Goal: Transaction & Acquisition: Purchase product/service

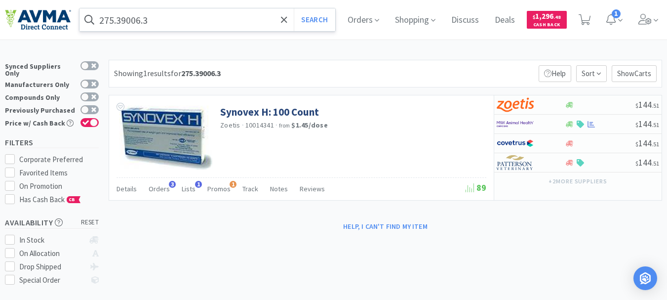
click at [209, 26] on input "275.39006.3" at bounding box center [208, 19] width 256 height 23
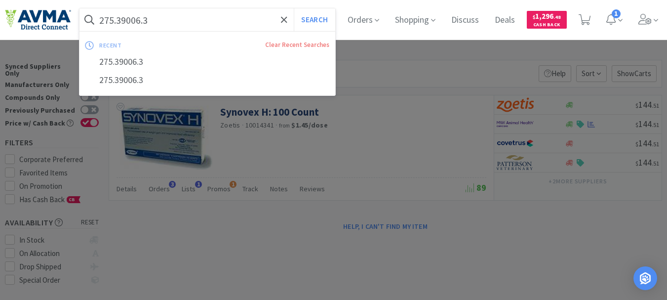
paste input "019059"
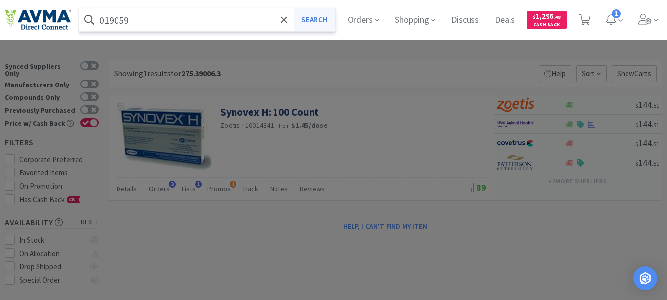
click at [325, 25] on button "Search" at bounding box center [314, 19] width 41 height 23
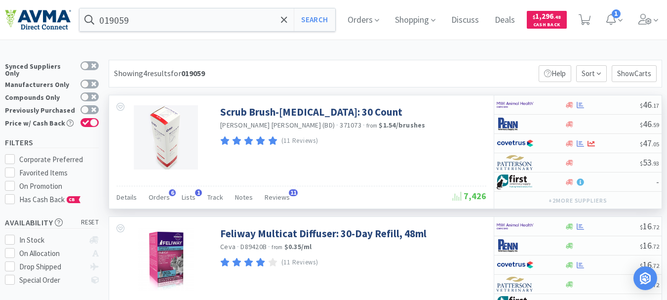
click at [434, 132] on div "Scrub Brush-[MEDICAL_DATA]: 30 Count [PERSON_NAME] [PERSON_NAME] (BD) · 371073 …" at bounding box center [352, 123] width 264 height 47
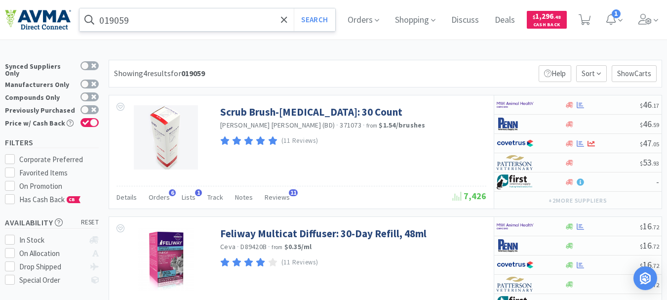
click at [129, 24] on input "019059" at bounding box center [208, 19] width 256 height 23
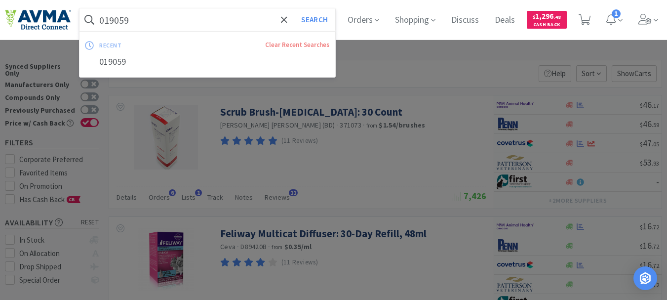
paste input "57086"
click at [294, 8] on button "Search" at bounding box center [314, 19] width 41 height 23
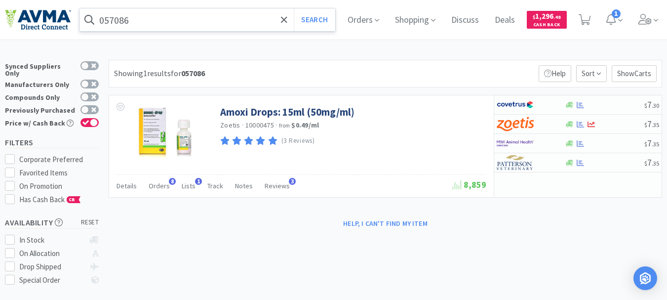
click at [180, 15] on input "057086" at bounding box center [208, 19] width 256 height 23
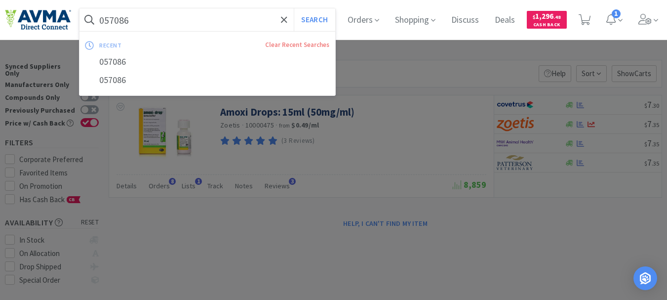
paste input "0397"
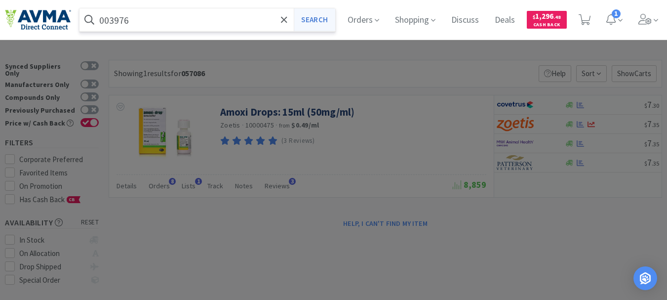
click at [331, 20] on button "Search" at bounding box center [314, 19] width 41 height 23
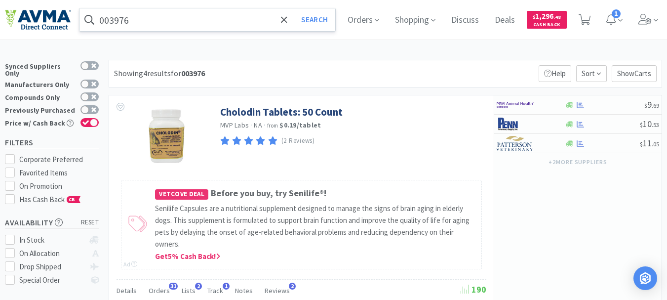
click at [198, 26] on input "003976" at bounding box center [208, 19] width 256 height 23
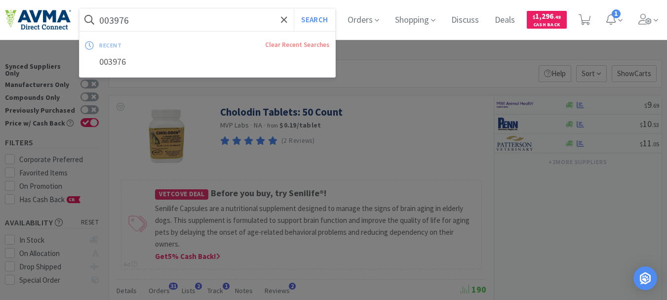
paste input "63459"
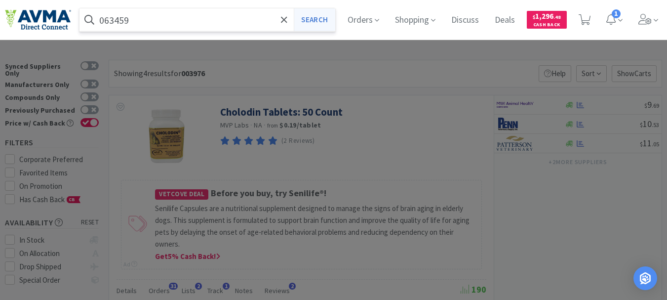
click at [316, 19] on button "Search" at bounding box center [314, 19] width 41 height 23
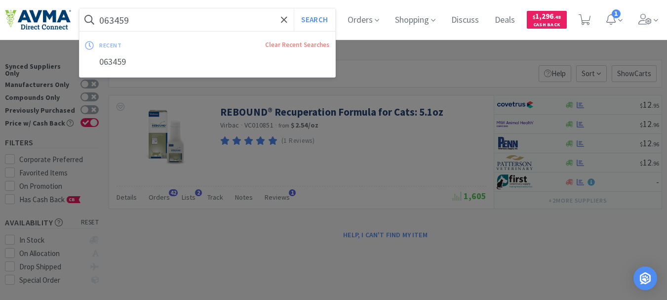
click at [183, 19] on input "063459" at bounding box center [208, 19] width 256 height 23
paste input "60"
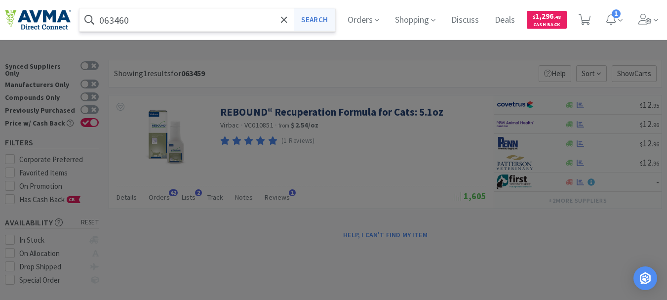
click at [313, 15] on button "Search" at bounding box center [314, 19] width 41 height 23
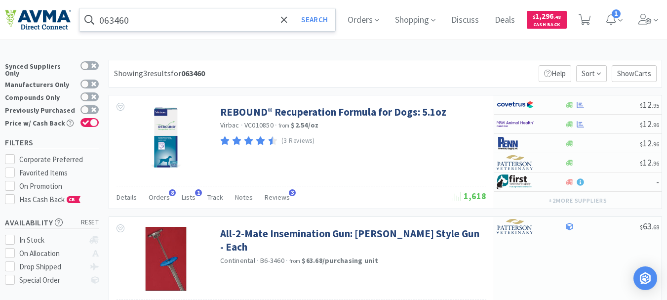
click at [183, 26] on input "063460" at bounding box center [208, 19] width 256 height 23
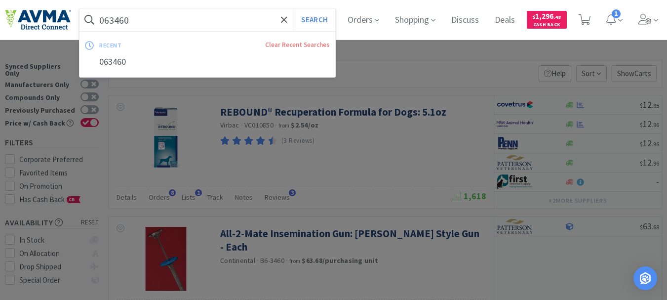
paste input "1031"
click at [330, 13] on button "Search" at bounding box center [314, 19] width 41 height 23
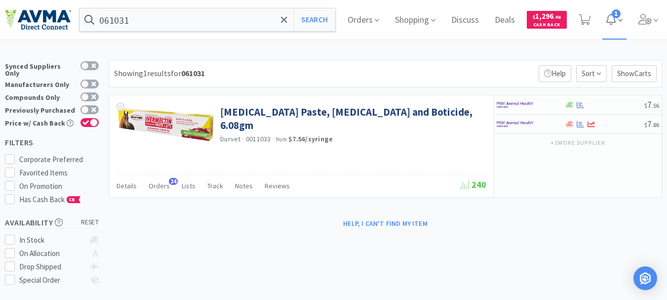
click at [621, 17] on span "1" at bounding box center [616, 13] width 9 height 9
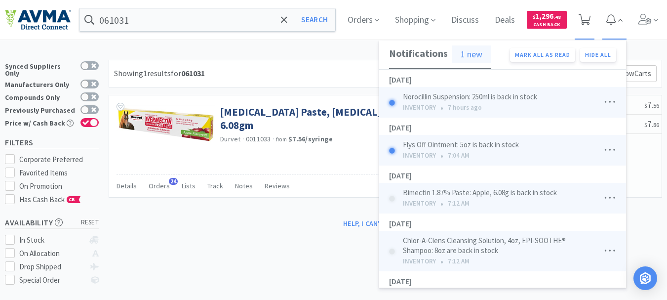
click at [591, 18] on icon at bounding box center [585, 19] width 12 height 11
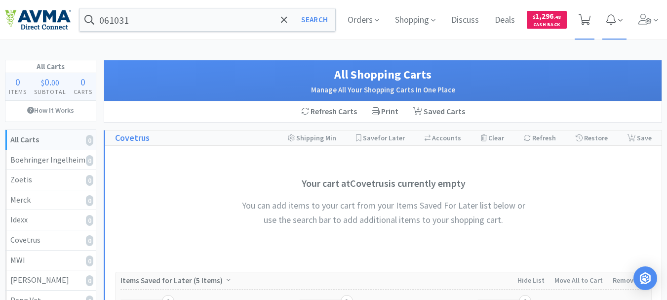
click at [588, 17] on icon at bounding box center [585, 19] width 12 height 11
click at [206, 22] on input "061031" at bounding box center [208, 19] width 256 height 23
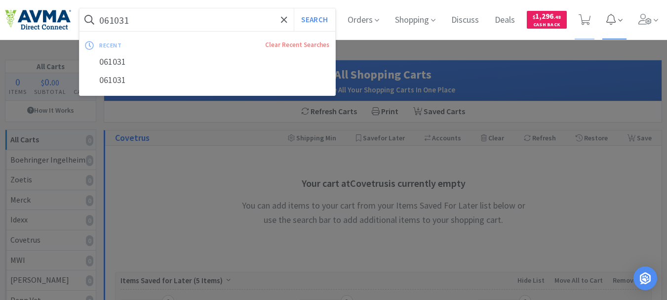
paste input "78938672"
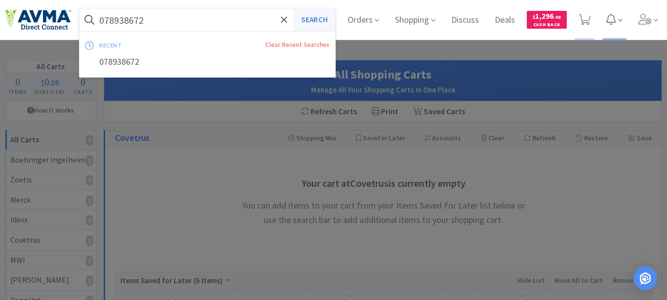
type input "078938672"
click at [322, 20] on button "Search" at bounding box center [314, 19] width 41 height 23
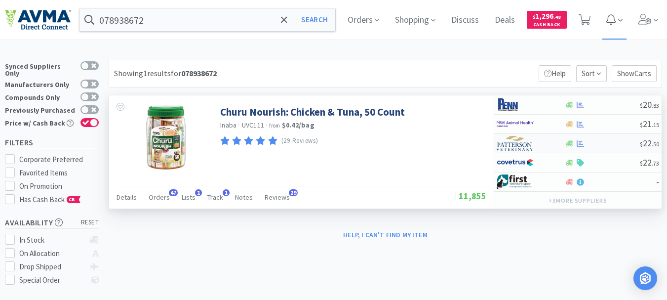
click at [511, 144] on img at bounding box center [515, 143] width 37 height 15
select select "1"
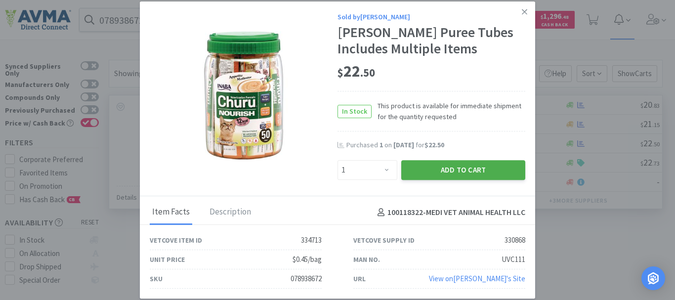
click at [485, 167] on button "Add to Cart" at bounding box center [463, 170] width 124 height 20
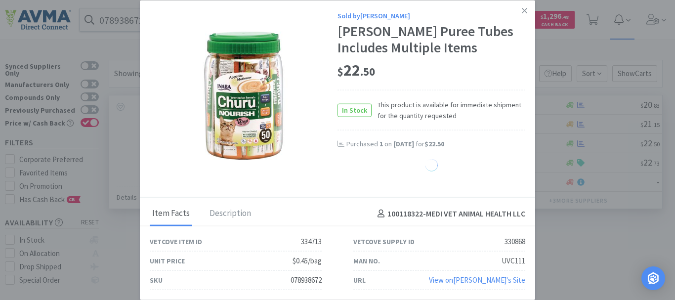
select select "1"
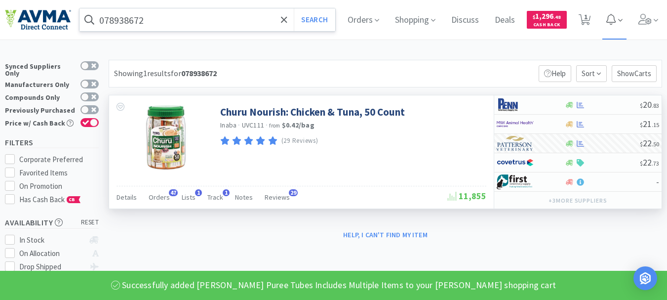
click at [163, 16] on input "078938672" at bounding box center [208, 19] width 256 height 23
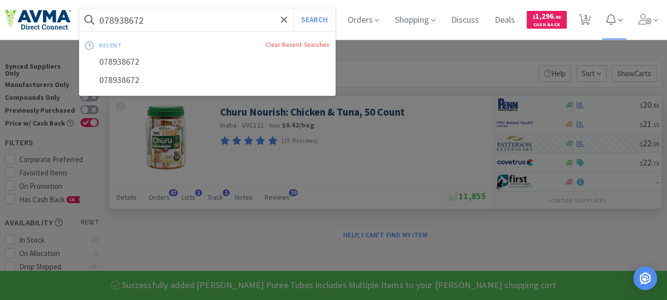
paste input "78929635"
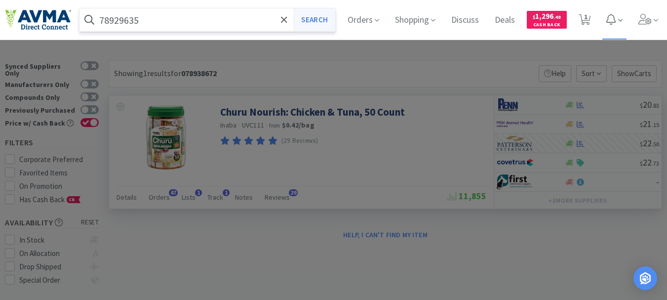
type input "78929635"
click at [317, 17] on button "Search" at bounding box center [314, 19] width 41 height 23
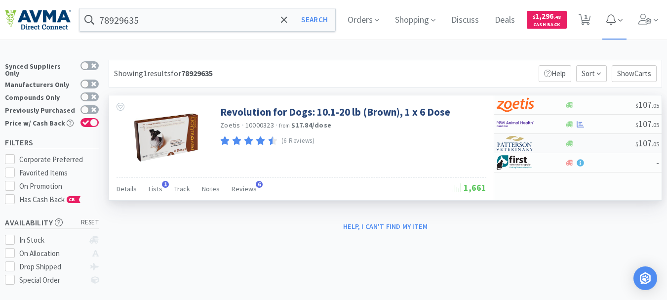
click at [516, 148] on img at bounding box center [515, 143] width 37 height 15
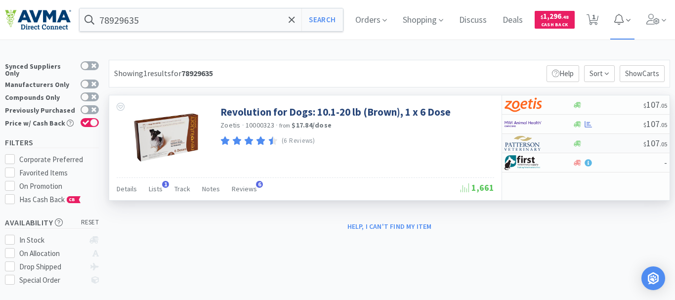
select select "1"
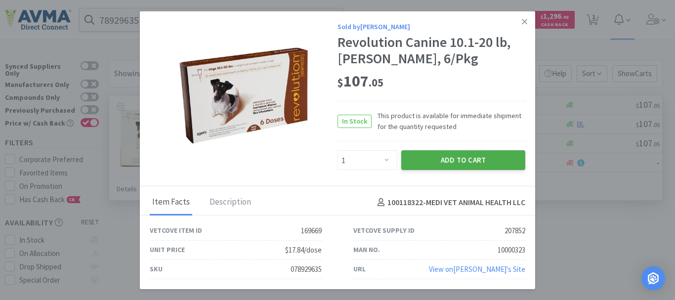
click at [490, 154] on button "Add to Cart" at bounding box center [463, 160] width 124 height 20
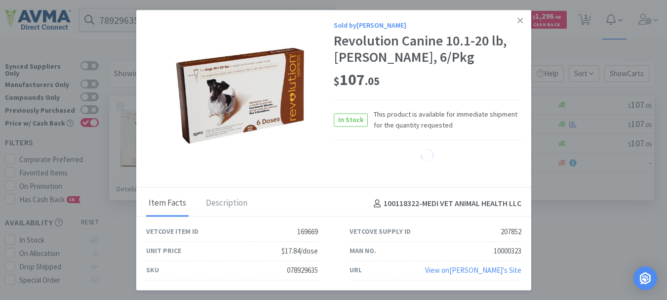
select select "1"
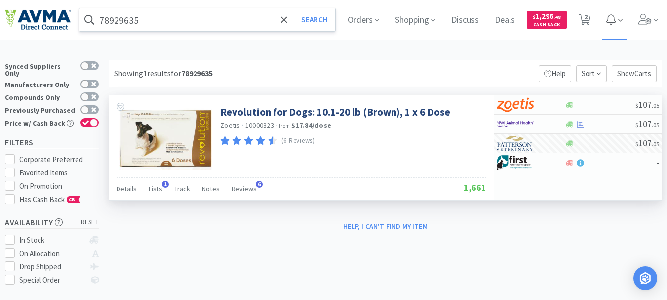
click at [182, 20] on input "78929635" at bounding box center [208, 19] width 256 height 23
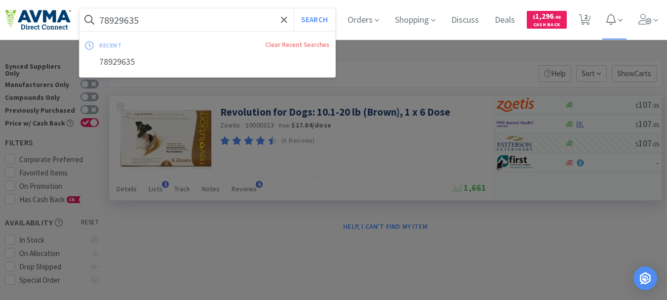
paste input "078447227"
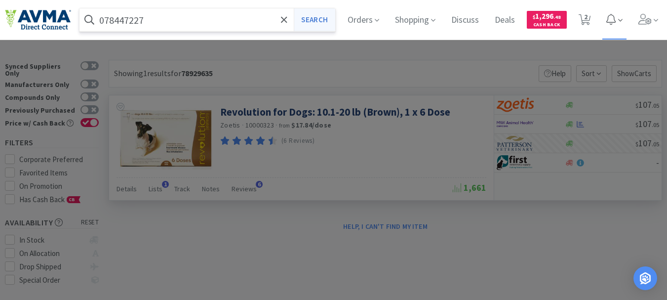
type input "078447227"
click at [328, 17] on button "Search" at bounding box center [314, 19] width 41 height 23
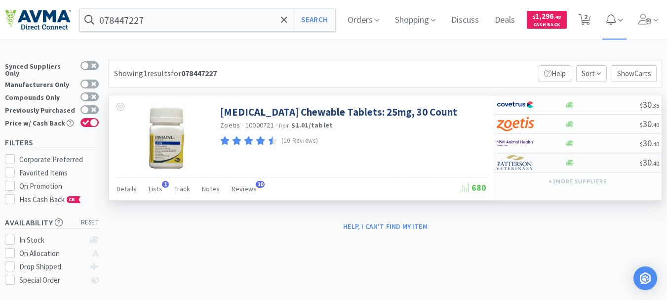
click at [516, 165] on img at bounding box center [515, 162] width 37 height 15
select select "1"
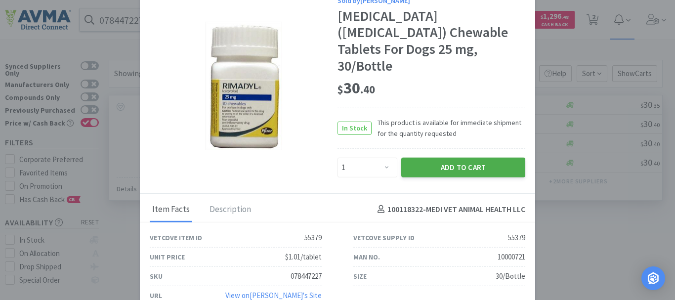
click at [479, 160] on button "Add to Cart" at bounding box center [463, 167] width 124 height 20
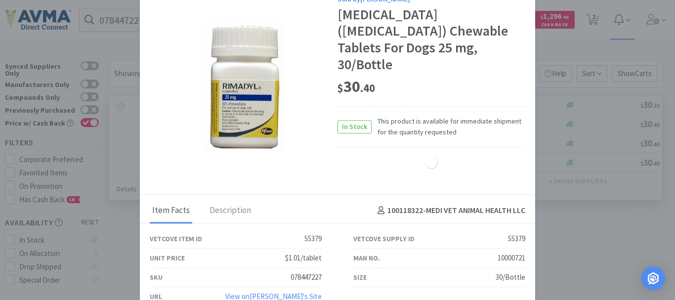
select select "1"
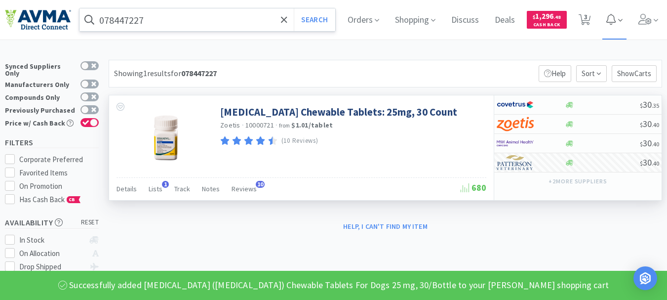
click at [152, 18] on input "078447227" at bounding box center [208, 19] width 256 height 23
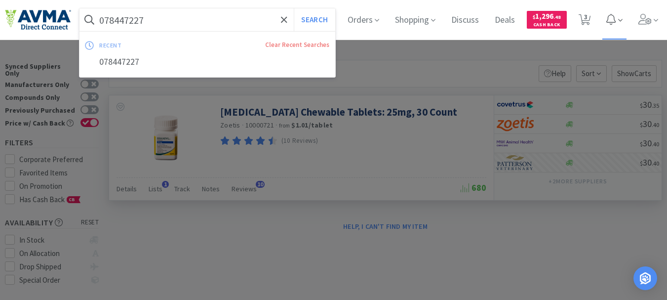
paste input "929495"
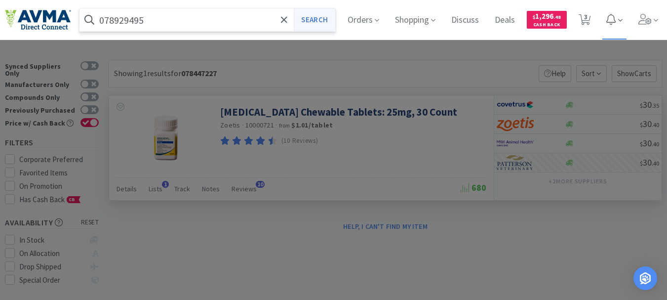
type input "078929495"
click at [317, 19] on button "Search" at bounding box center [314, 19] width 41 height 23
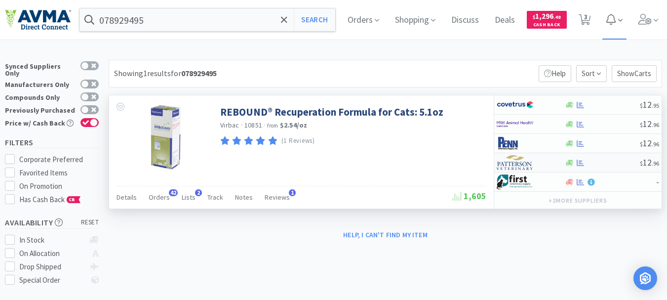
click at [512, 164] on img at bounding box center [515, 162] width 37 height 15
select select "1"
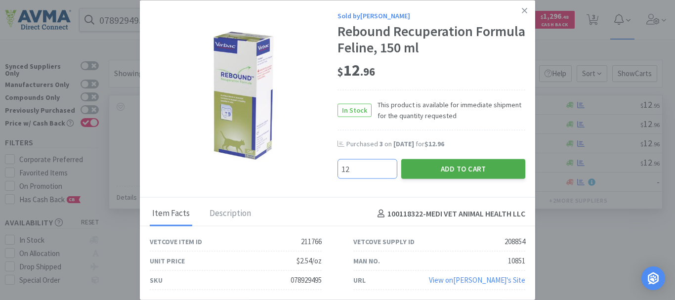
type input "12"
click at [442, 171] on button "Add to Cart" at bounding box center [463, 169] width 124 height 20
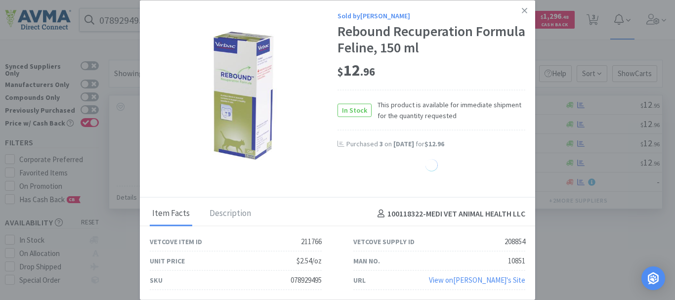
select select "12"
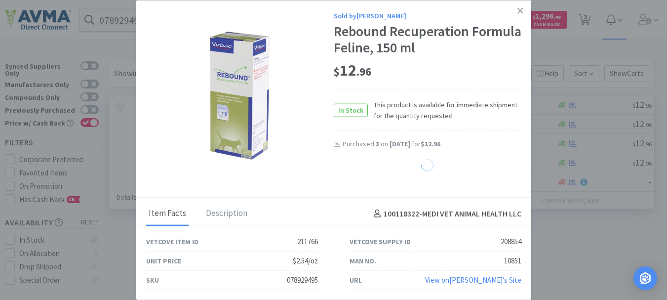
select select "1"
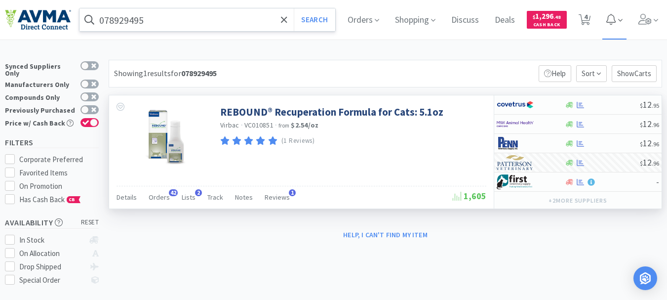
click at [184, 21] on input "078929495" at bounding box center [208, 19] width 256 height 23
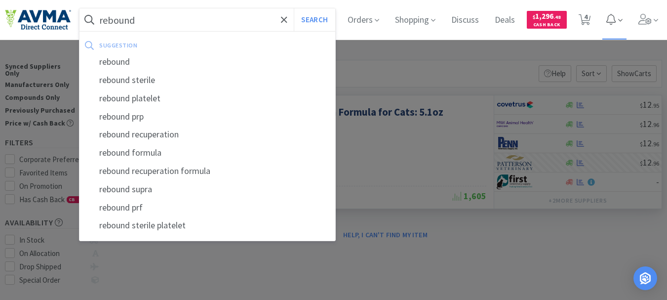
type input "rebound"
click at [294, 8] on button "Search" at bounding box center [314, 19] width 41 height 23
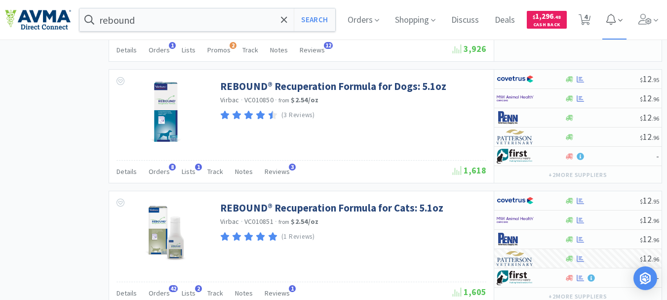
scroll to position [1136, 0]
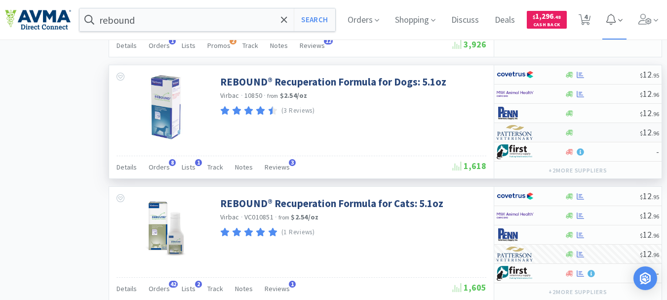
click at [506, 136] on img at bounding box center [515, 132] width 37 height 15
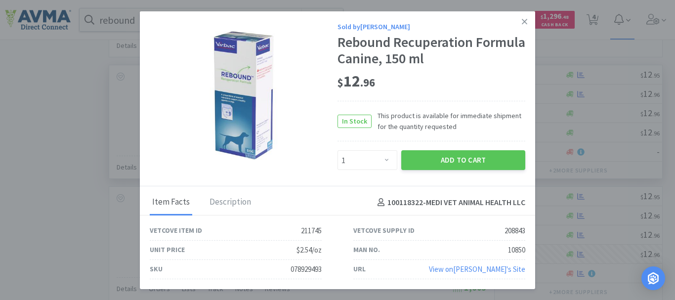
click at [302, 269] on div "078929493" at bounding box center [306, 269] width 31 height 12
click at [303, 271] on div "078929493" at bounding box center [306, 269] width 31 height 12
click at [304, 271] on div "078929493" at bounding box center [306, 269] width 31 height 12
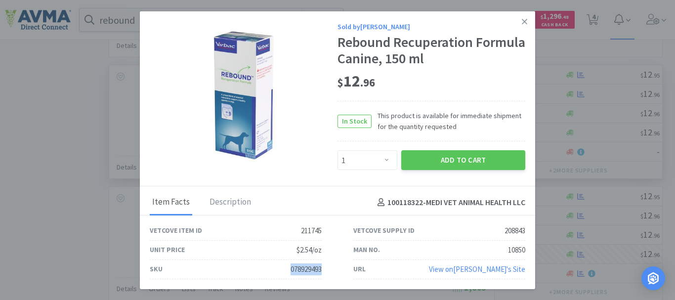
click at [304, 271] on div "078929493" at bounding box center [306, 269] width 31 height 12
copy div "078929493"
click at [388, 157] on select "Enter Quantity 1 2 3 4 5 6 7 8 9 10 11 12 13 14 15 16 17 18 19 20 Enter Quantity" at bounding box center [367, 160] width 60 height 20
click at [501, 72] on div "$ 12 . 96" at bounding box center [431, 81] width 188 height 21
click at [385, 157] on select "Enter Quantity 1 2 3 4 5 6 7 8 9 10 11 12 13 14 15 16 17 18 19 20 Enter Quantity" at bounding box center [367, 160] width 60 height 20
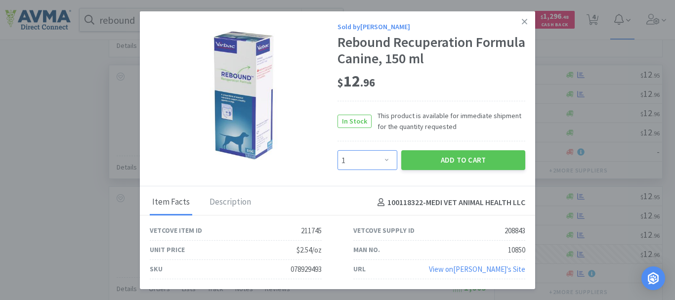
select select "2"
click at [337, 150] on select "Enter Quantity 1 2 3 4 5 6 7 8 9 10 11 12 13 14 15 16 17 18 19 20 Enter Quantity" at bounding box center [367, 160] width 60 height 20
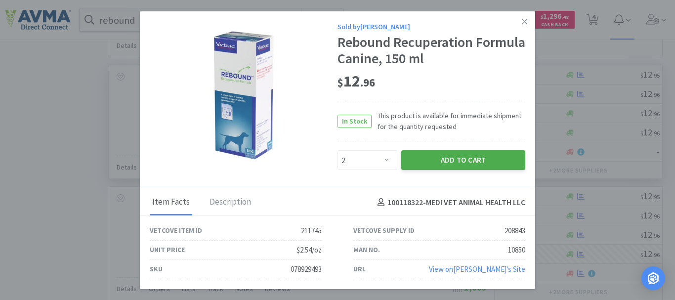
click at [476, 160] on button "Add to Cart" at bounding box center [463, 160] width 124 height 20
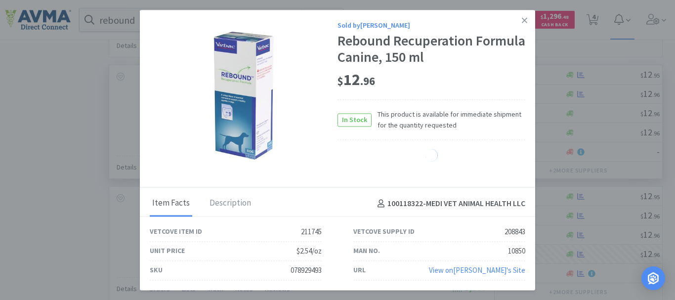
select select "2"
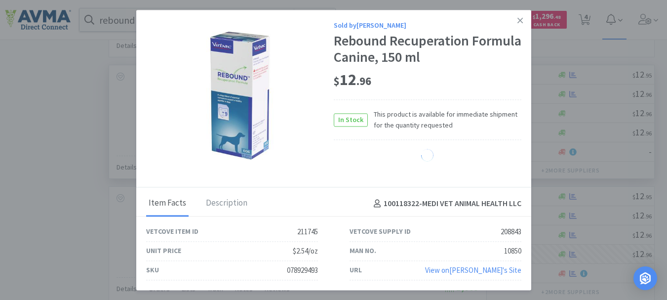
select select "1"
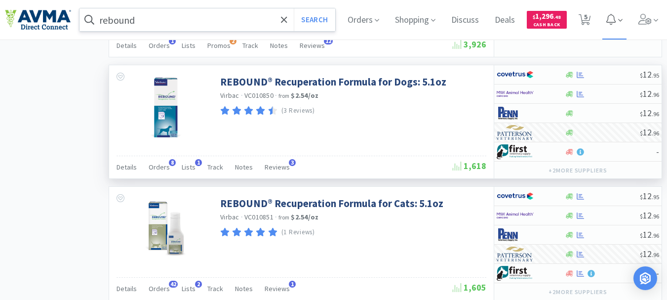
click at [184, 17] on input "rebound" at bounding box center [208, 19] width 256 height 23
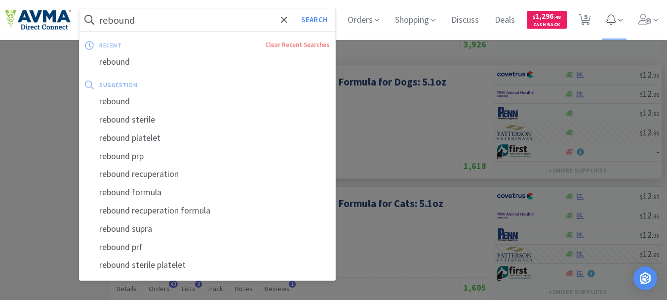
paste input "078013324"
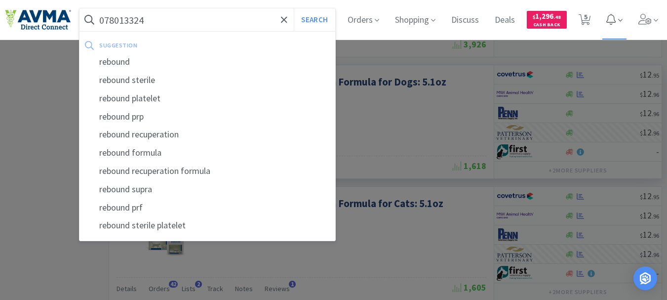
type input "078013324"
click at [294, 8] on button "Search" at bounding box center [314, 19] width 41 height 23
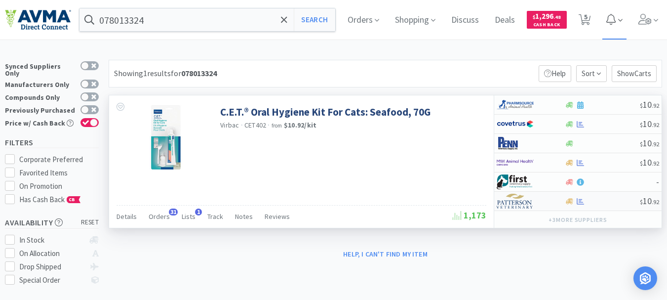
click at [515, 201] on img at bounding box center [515, 201] width 37 height 15
select select "1"
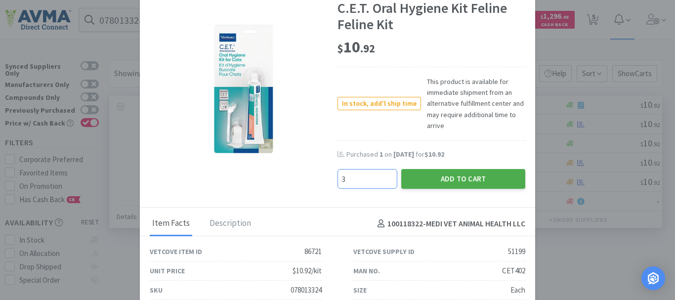
type input "3"
click at [448, 173] on button "Add to Cart" at bounding box center [463, 179] width 124 height 20
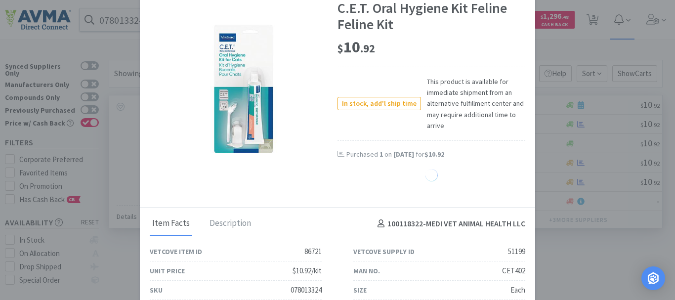
select select "3"
select select "1"
select select "12"
select select "2"
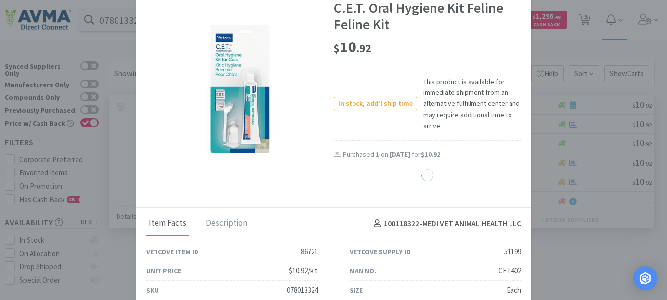
select select "1"
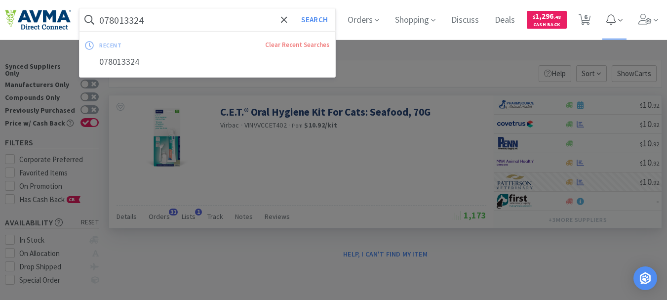
click at [166, 26] on input "078013324" at bounding box center [208, 19] width 256 height 23
paste input "16"
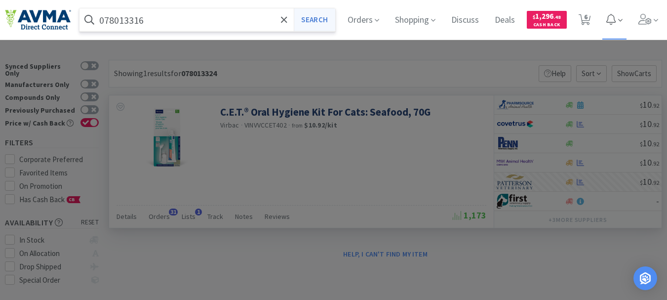
type input "078013316"
click at [313, 17] on button "Search" at bounding box center [314, 19] width 41 height 23
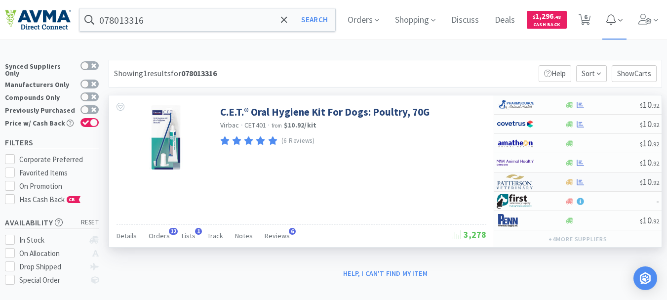
click at [522, 185] on img at bounding box center [515, 181] width 37 height 15
select select "1"
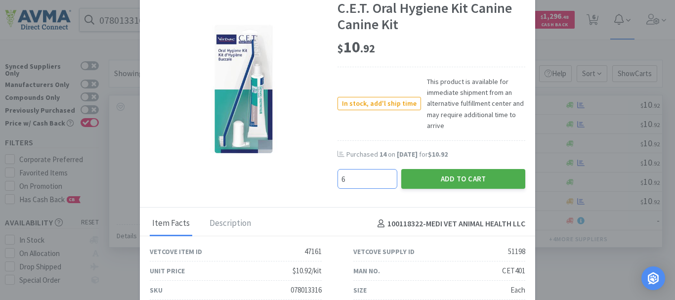
type input "6"
click at [487, 178] on button "Add to Cart" at bounding box center [463, 179] width 124 height 20
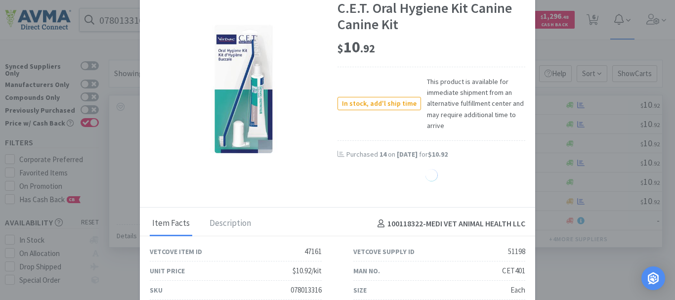
select select "6"
select select "1"
select select "12"
select select "2"
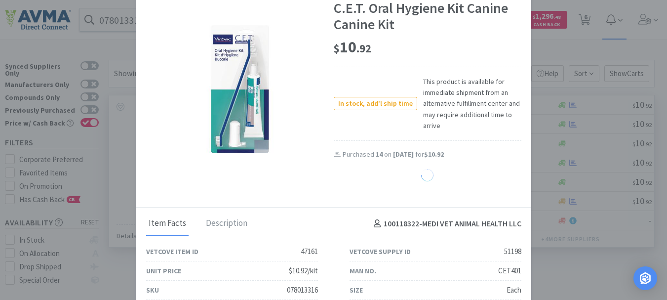
select select "1"
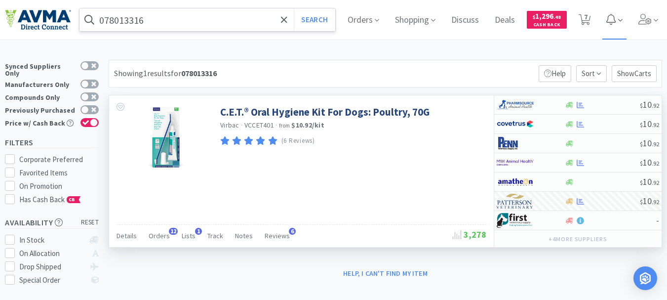
click at [156, 12] on input "078013316" at bounding box center [208, 19] width 256 height 23
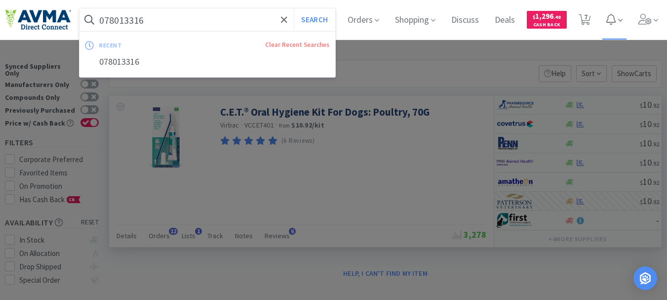
paste input "217"
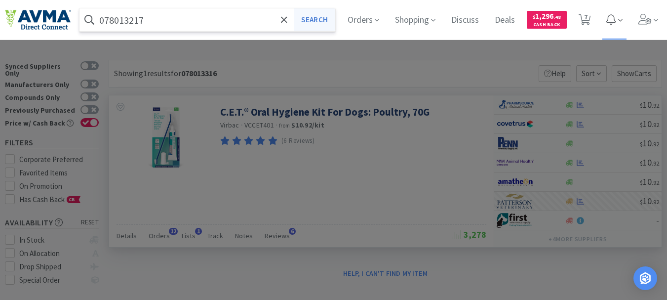
click at [313, 18] on button "Search" at bounding box center [314, 19] width 41 height 23
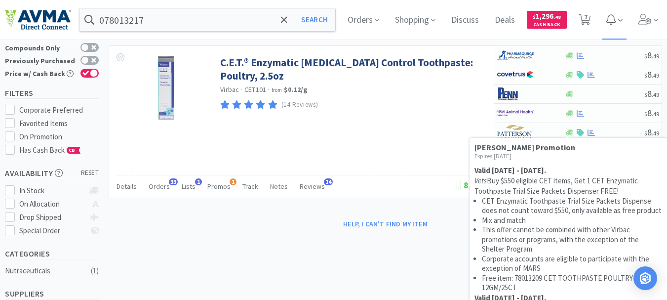
scroll to position [99, 0]
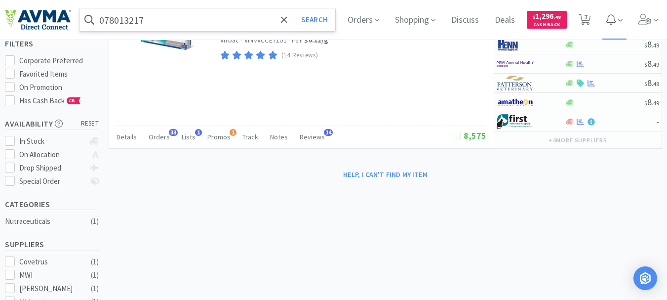
click at [188, 10] on input "078013217" at bounding box center [208, 19] width 256 height 23
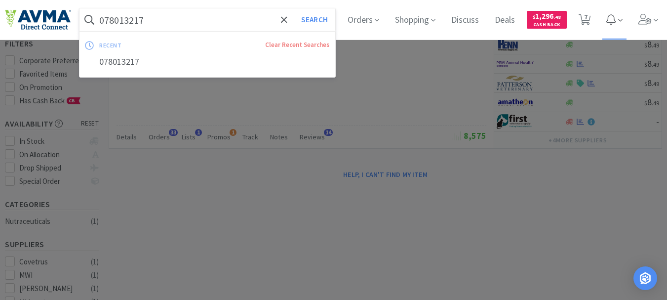
paste input "092"
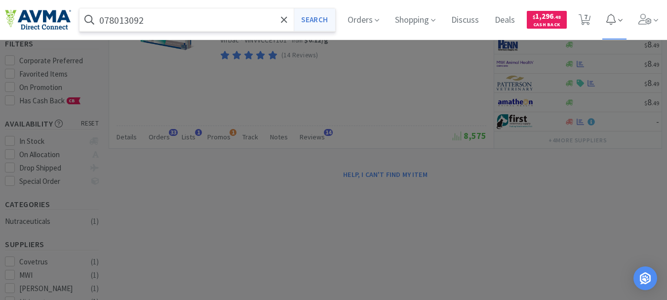
click at [324, 15] on button "Search" at bounding box center [314, 19] width 41 height 23
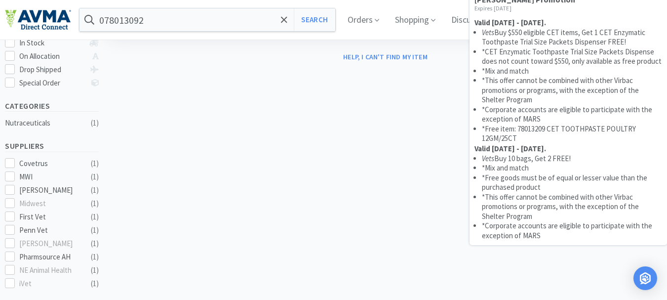
scroll to position [198, 0]
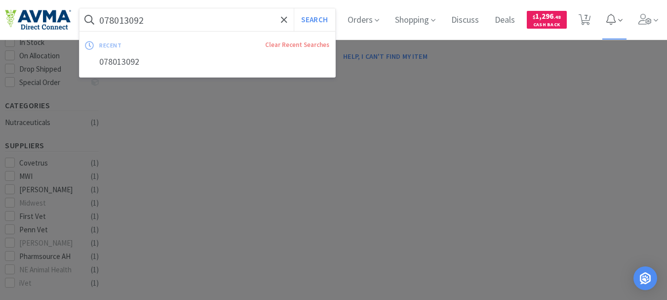
click at [179, 18] on input "078013092" at bounding box center [208, 19] width 256 height 23
paste input "50"
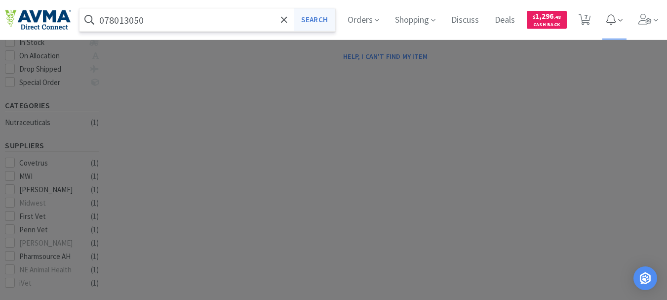
click at [317, 16] on button "Search" at bounding box center [314, 19] width 41 height 23
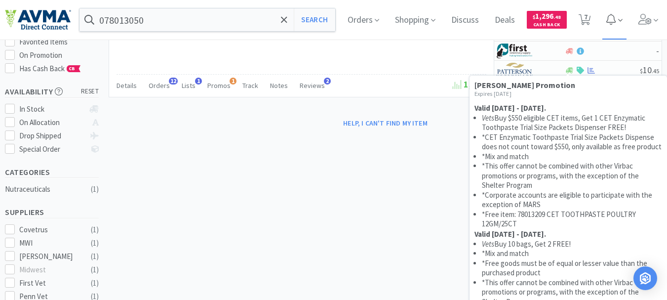
scroll to position [148, 0]
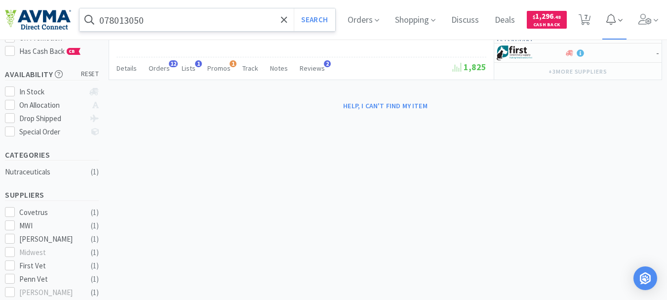
click at [178, 22] on input "078013050" at bounding box center [208, 19] width 256 height 23
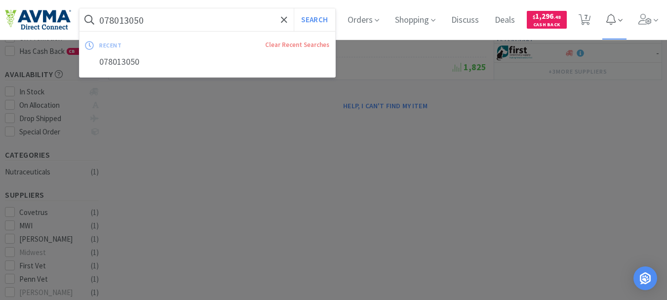
paste input "937804"
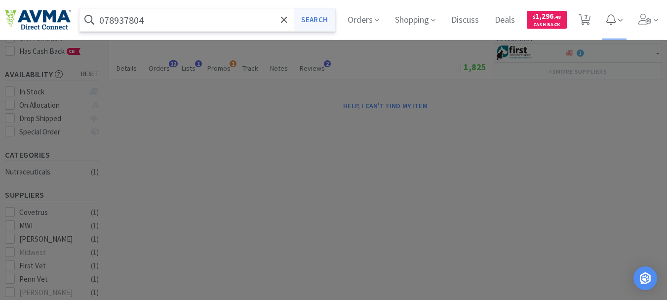
type input "078937804"
click at [321, 19] on button "Search" at bounding box center [314, 19] width 41 height 23
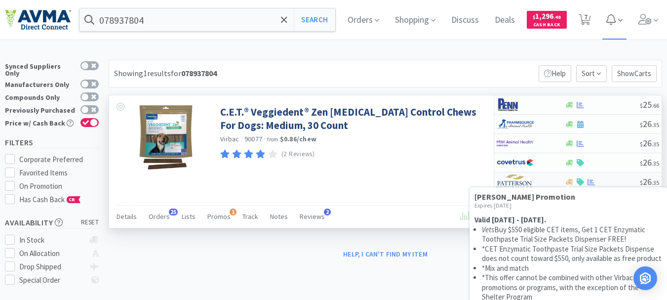
click at [579, 184] on icon at bounding box center [580, 181] width 7 height 7
select select "1"
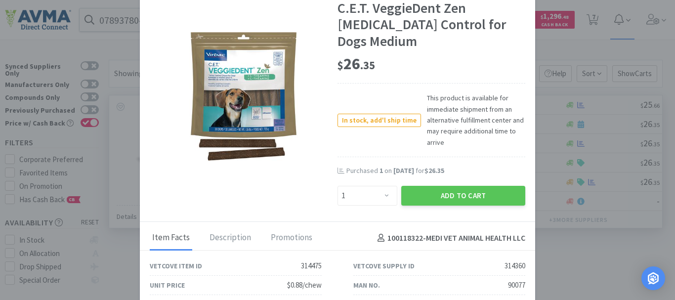
click at [520, 50] on div "$ 26 . 35" at bounding box center [431, 67] width 188 height 34
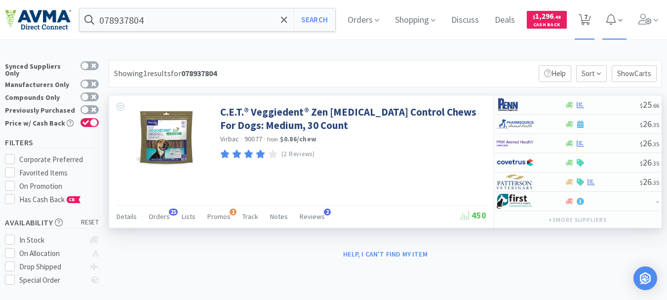
click at [588, 18] on span "7" at bounding box center [585, 17] width 3 height 40
select select "3"
select select "6"
select select "1"
select select "12"
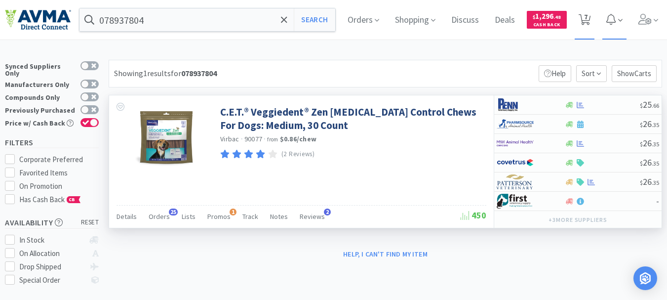
select select "2"
select select "1"
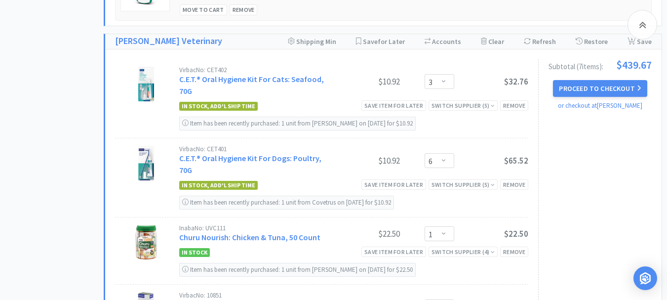
scroll to position [642, 0]
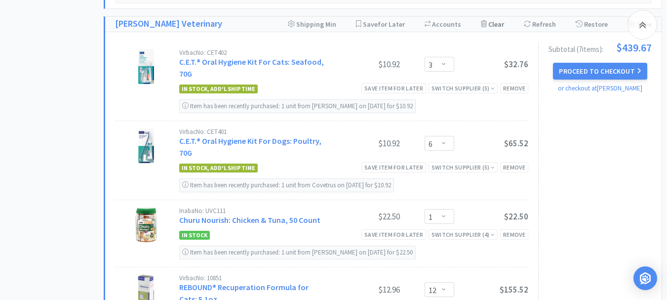
click at [500, 32] on div "Clear Cart" at bounding box center [492, 24] width 23 height 15
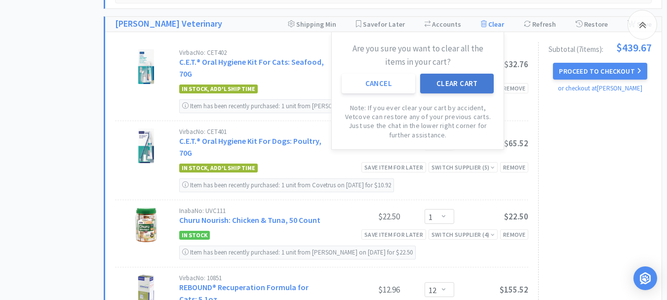
click at [469, 93] on button "Clear Cart" at bounding box center [457, 84] width 74 height 20
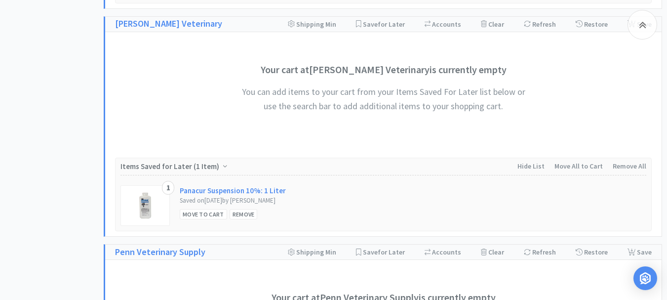
select select "3"
select select "6"
select select "1"
select select "12"
select select "2"
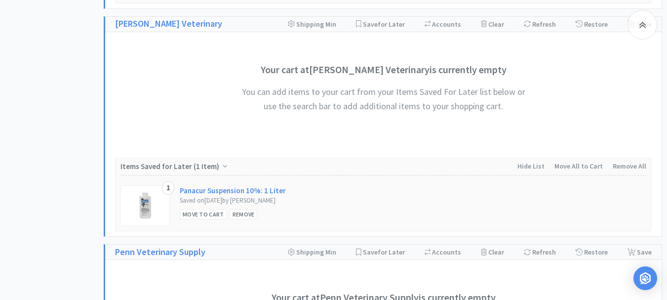
select select "1"
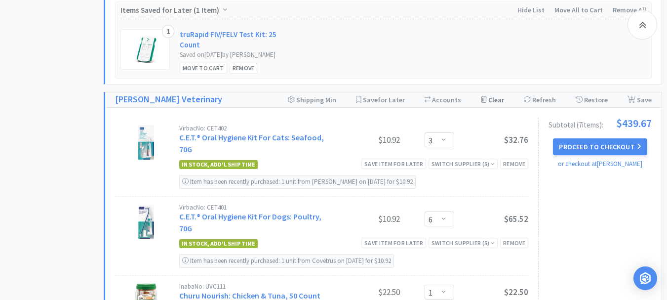
scroll to position [593, 0]
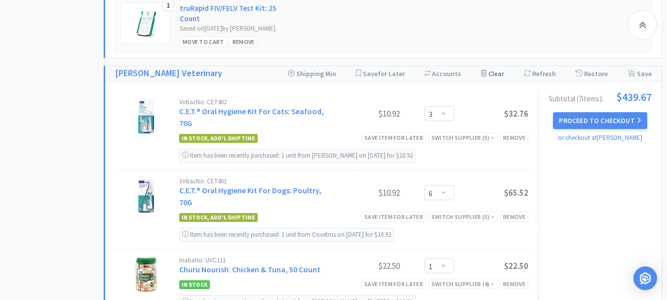
click at [499, 81] on div "Clear Cart" at bounding box center [492, 73] width 23 height 15
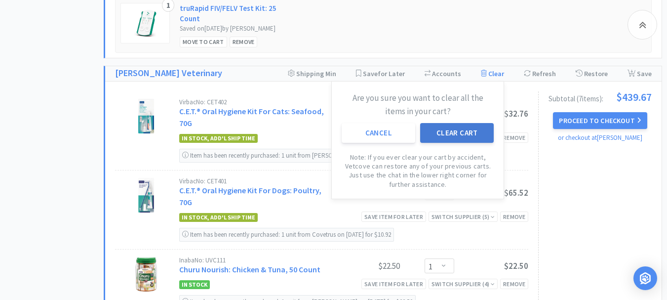
click at [465, 143] on button "Clear Cart" at bounding box center [457, 133] width 74 height 20
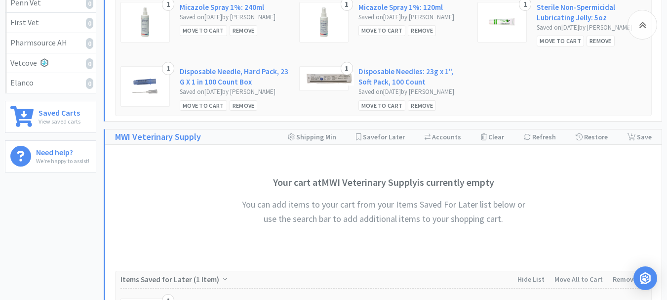
scroll to position [296, 0]
